Goal: Task Accomplishment & Management: Use online tool/utility

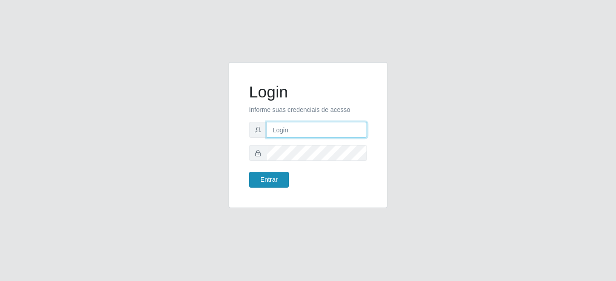
type input "mariabemais@B8"
click at [285, 184] on button "Entrar" at bounding box center [269, 180] width 40 height 16
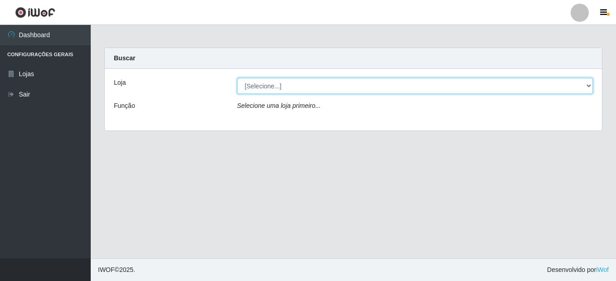
click at [586, 92] on select "[Selecione...] Bemais Supermercados - B8 [PERSON_NAME]" at bounding box center [415, 86] width 356 height 16
select select "413"
click at [237, 78] on select "[Selecione...] Bemais Supermercados - B8 [PERSON_NAME]" at bounding box center [415, 86] width 356 height 16
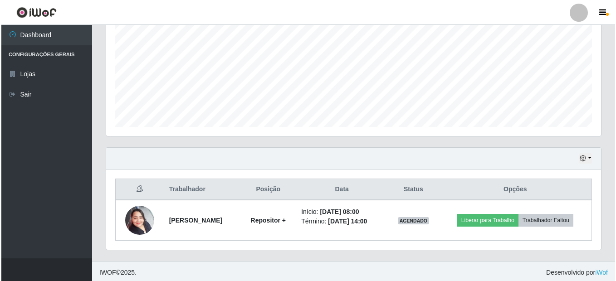
scroll to position [200, 0]
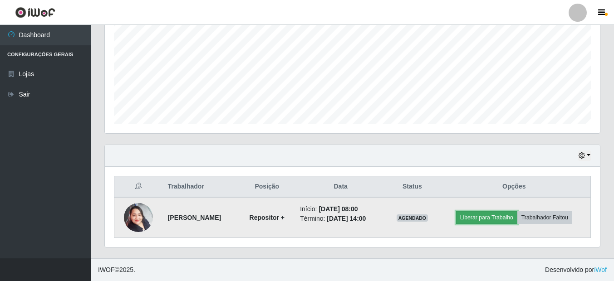
click at [495, 218] on button "Liberar para Trabalho" at bounding box center [486, 217] width 61 height 13
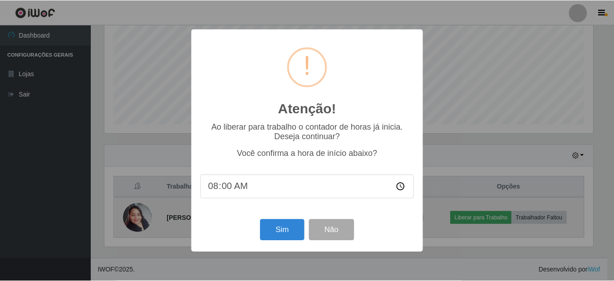
scroll to position [188, 490]
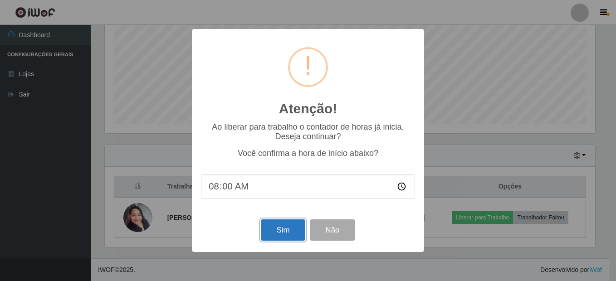
click at [287, 232] on button "Sim" at bounding box center [283, 229] width 44 height 21
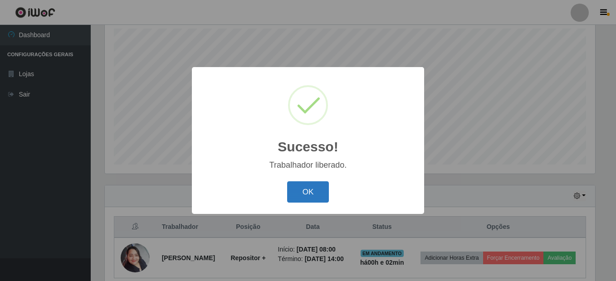
click at [305, 200] on button "OK" at bounding box center [308, 191] width 42 height 21
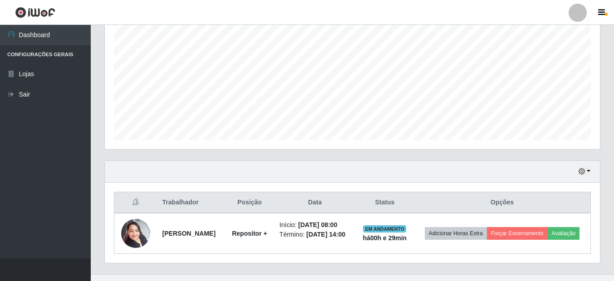
scroll to position [207, 0]
